Goal: Task Accomplishment & Management: Use online tool/utility

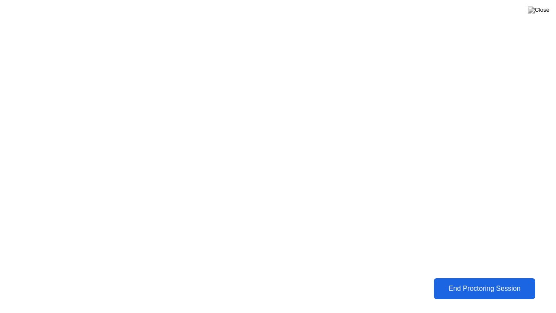
click at [515, 287] on div "End Proctoring Session" at bounding box center [484, 288] width 96 height 8
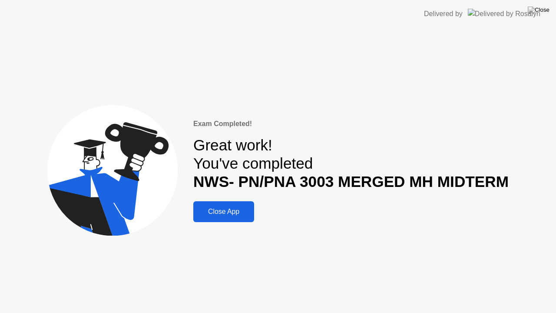
click at [218, 214] on div "Close App" at bounding box center [224, 212] width 56 height 8
